Goal: Check status: Check status

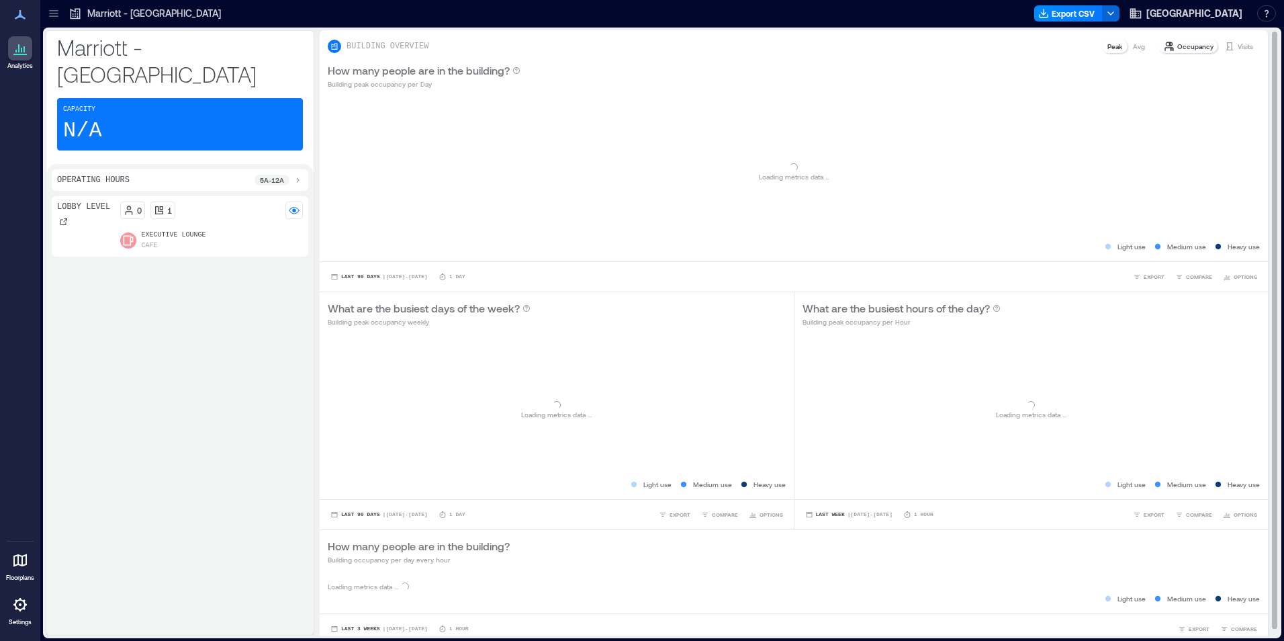
click at [1237, 42] on p "Visits" at bounding box center [1244, 46] width 15 height 11
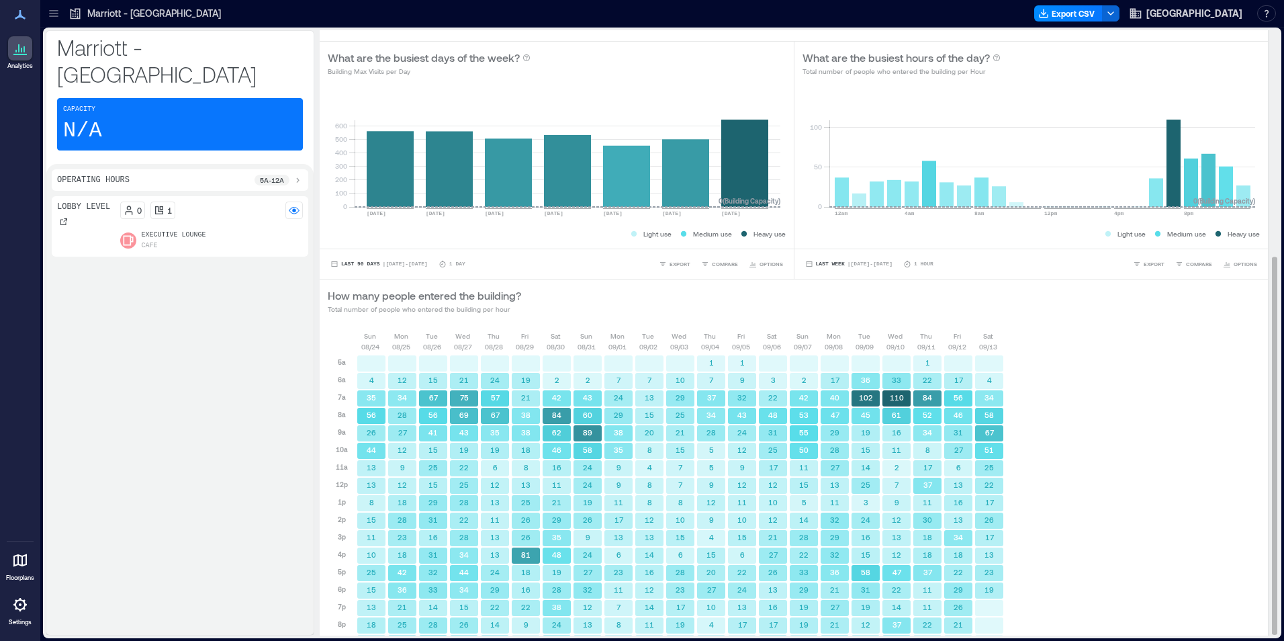
scroll to position [364, 0]
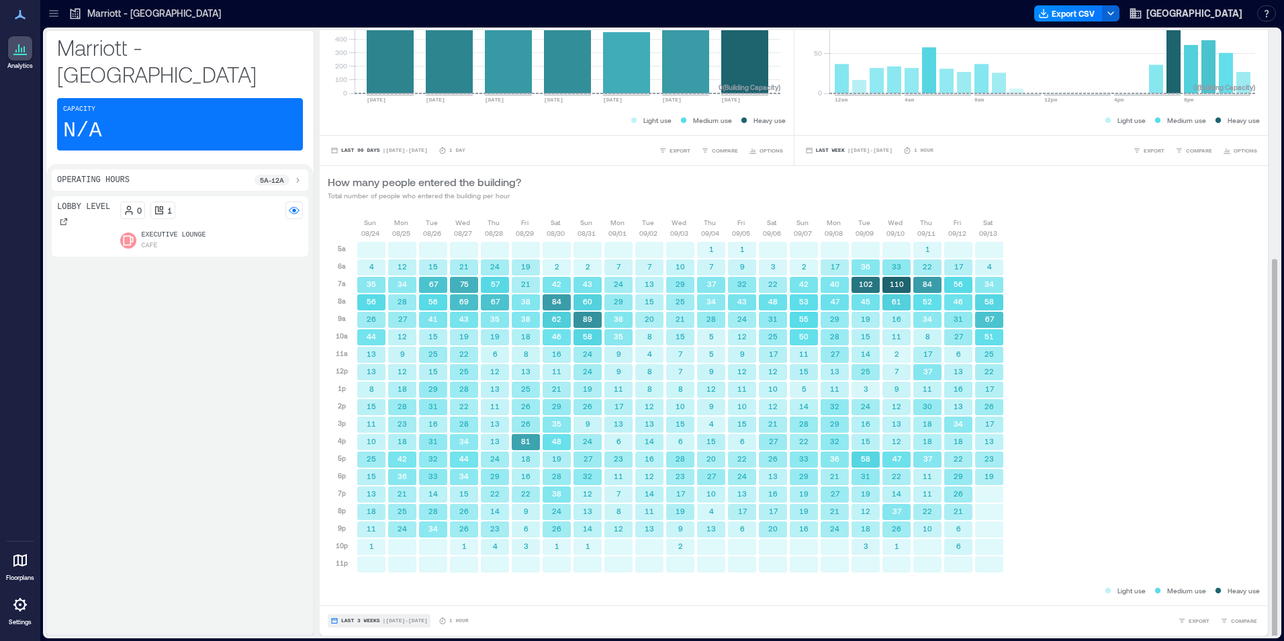
click at [379, 621] on button "Last 3 Weeks | [DATE] - [DATE]" at bounding box center [379, 620] width 103 height 13
click at [375, 602] on div "Last 7 Days Last Week Last 3 Weeks Custom" at bounding box center [365, 569] width 66 height 79
click at [368, 602] on button "Custom" at bounding box center [355, 596] width 34 height 16
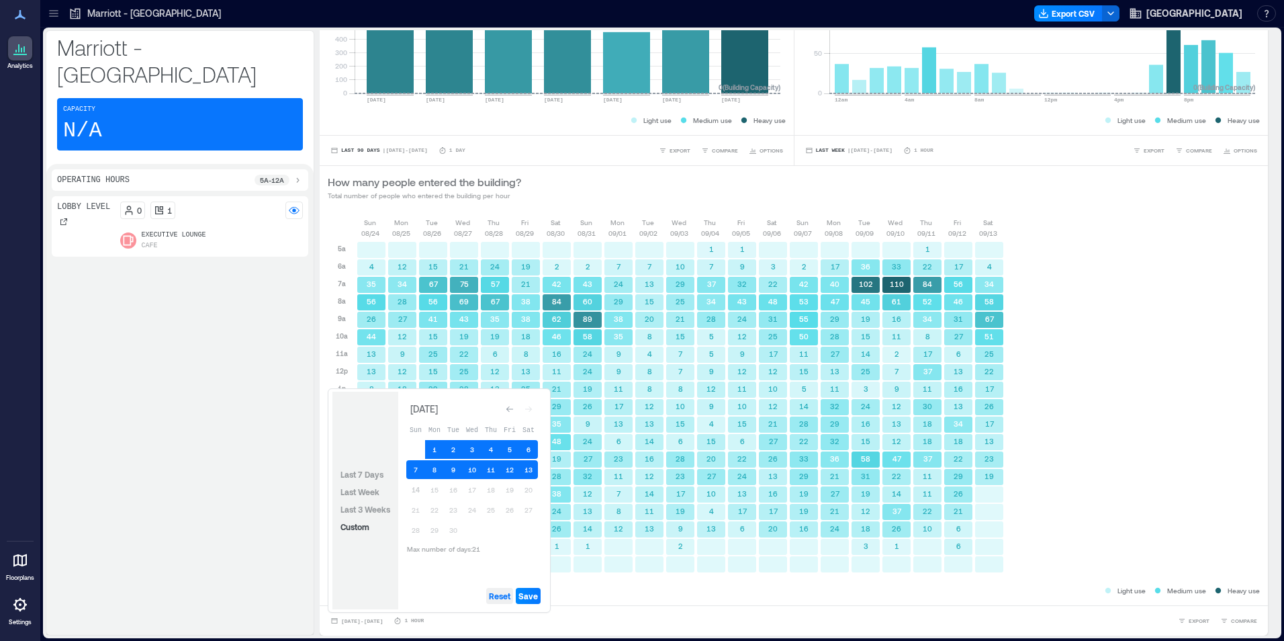
click at [510, 594] on span "Reset" at bounding box center [499, 595] width 21 height 11
click at [418, 490] on button "14" at bounding box center [415, 489] width 19 height 19
click at [528, 471] on button "13" at bounding box center [528, 469] width 19 height 19
click at [514, 473] on button "12" at bounding box center [509, 469] width 19 height 19
click at [529, 597] on span "Save" at bounding box center [527, 595] width 19 height 11
